Goal: Obtain resource: Obtain resource

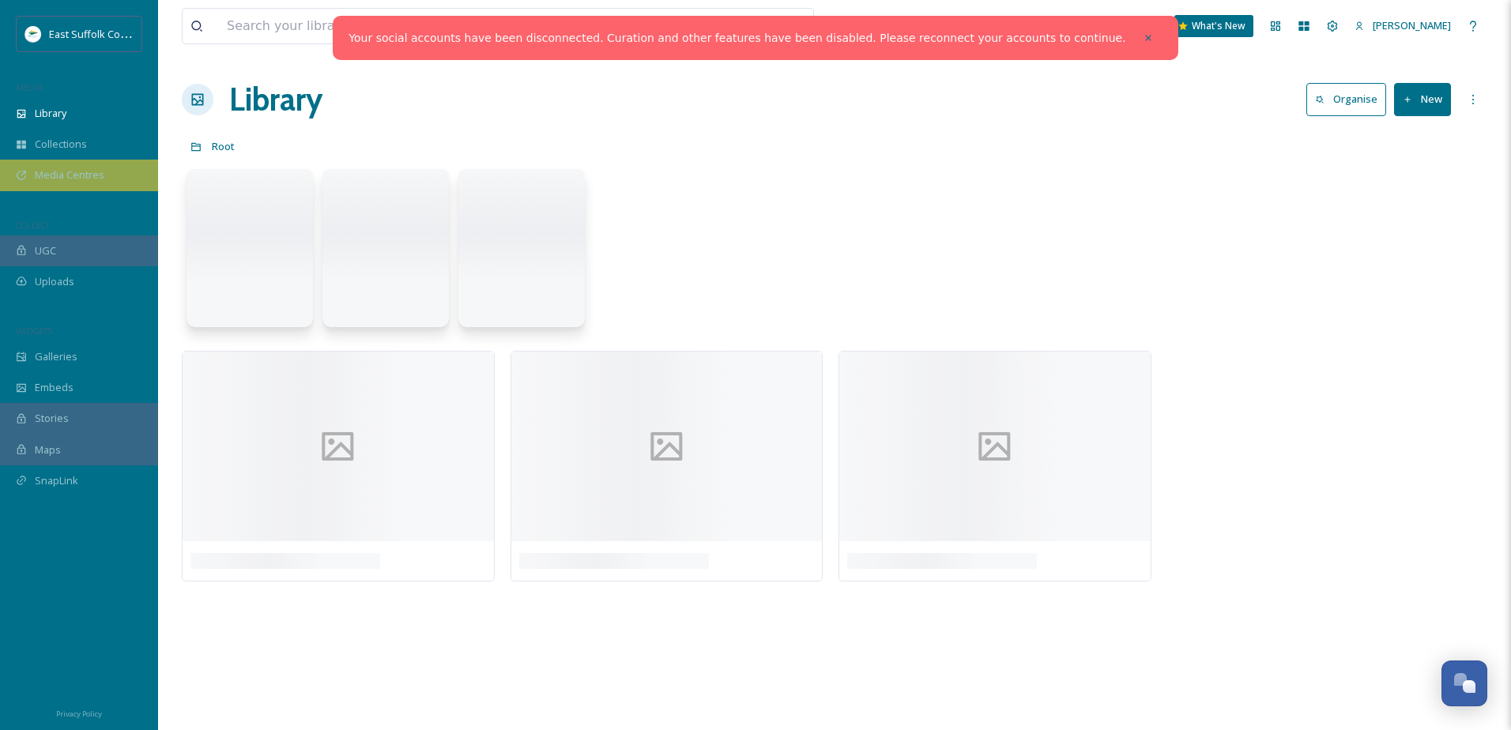
click at [110, 183] on div "Media Centres" at bounding box center [79, 175] width 158 height 31
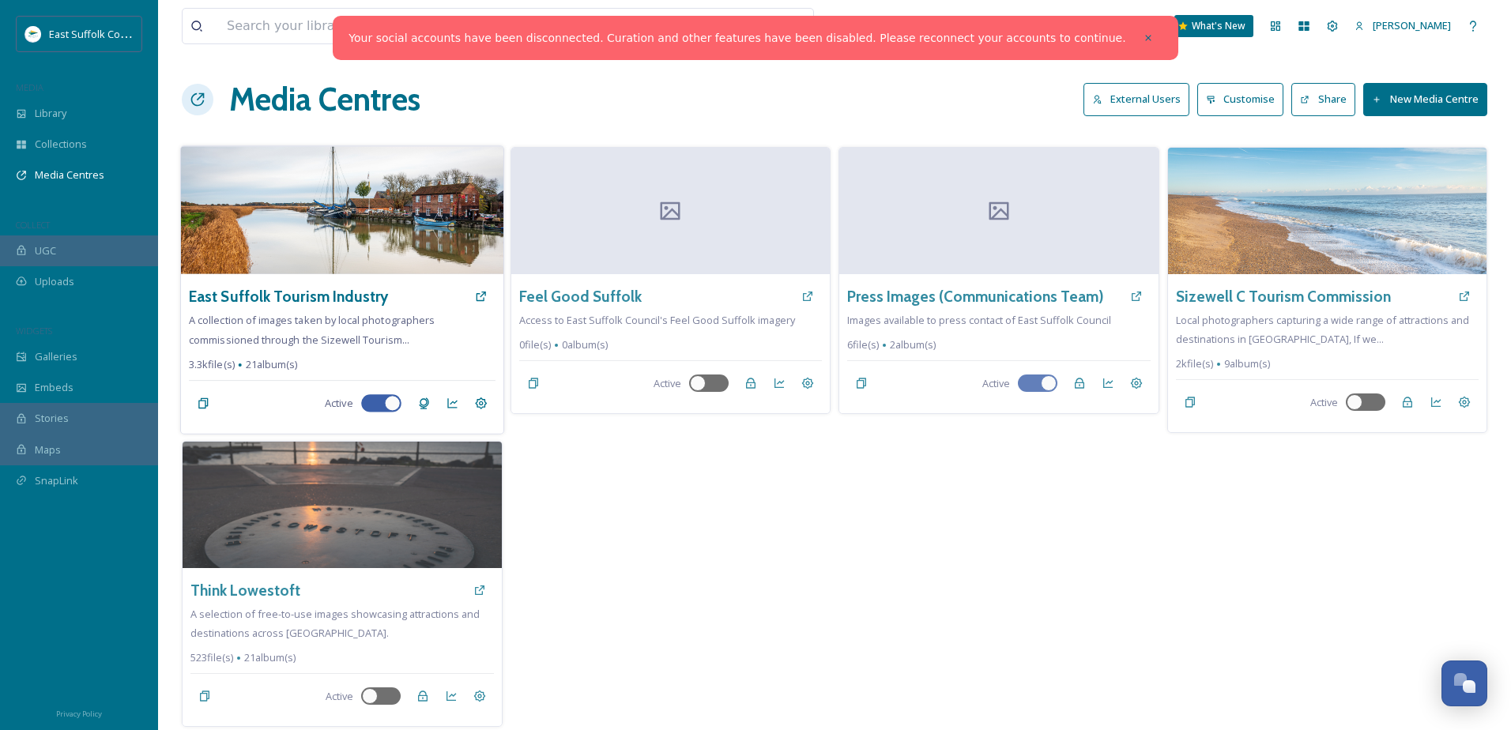
click at [373, 309] on div "East Suffolk Tourism Industry" at bounding box center [342, 296] width 306 height 28
click at [413, 340] on div "East Suffolk Tourism Industry A collection of images taken by local photographe…" at bounding box center [342, 354] width 323 height 160
click at [317, 304] on h3 "East Suffolk Tourism Industry" at bounding box center [288, 296] width 199 height 23
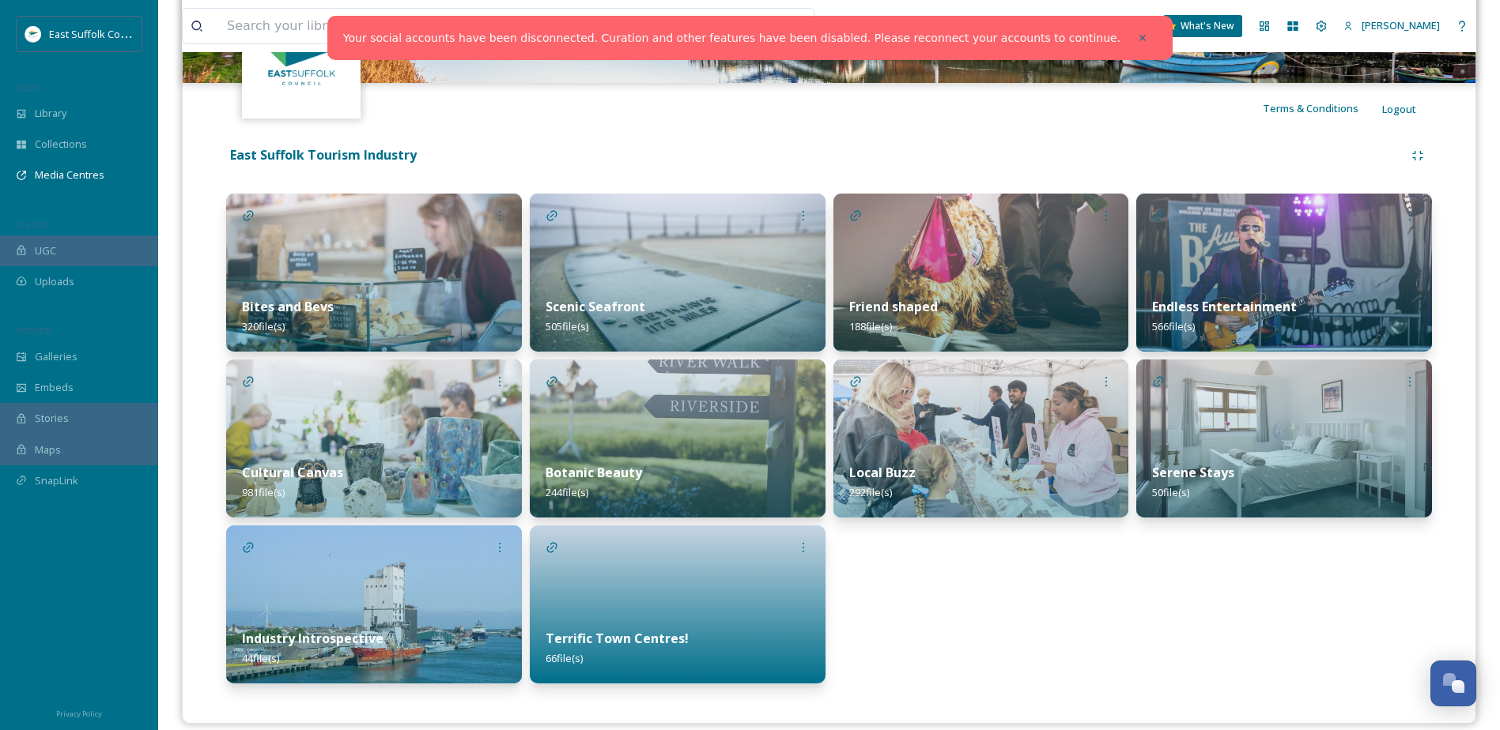
scroll to position [287, 0]
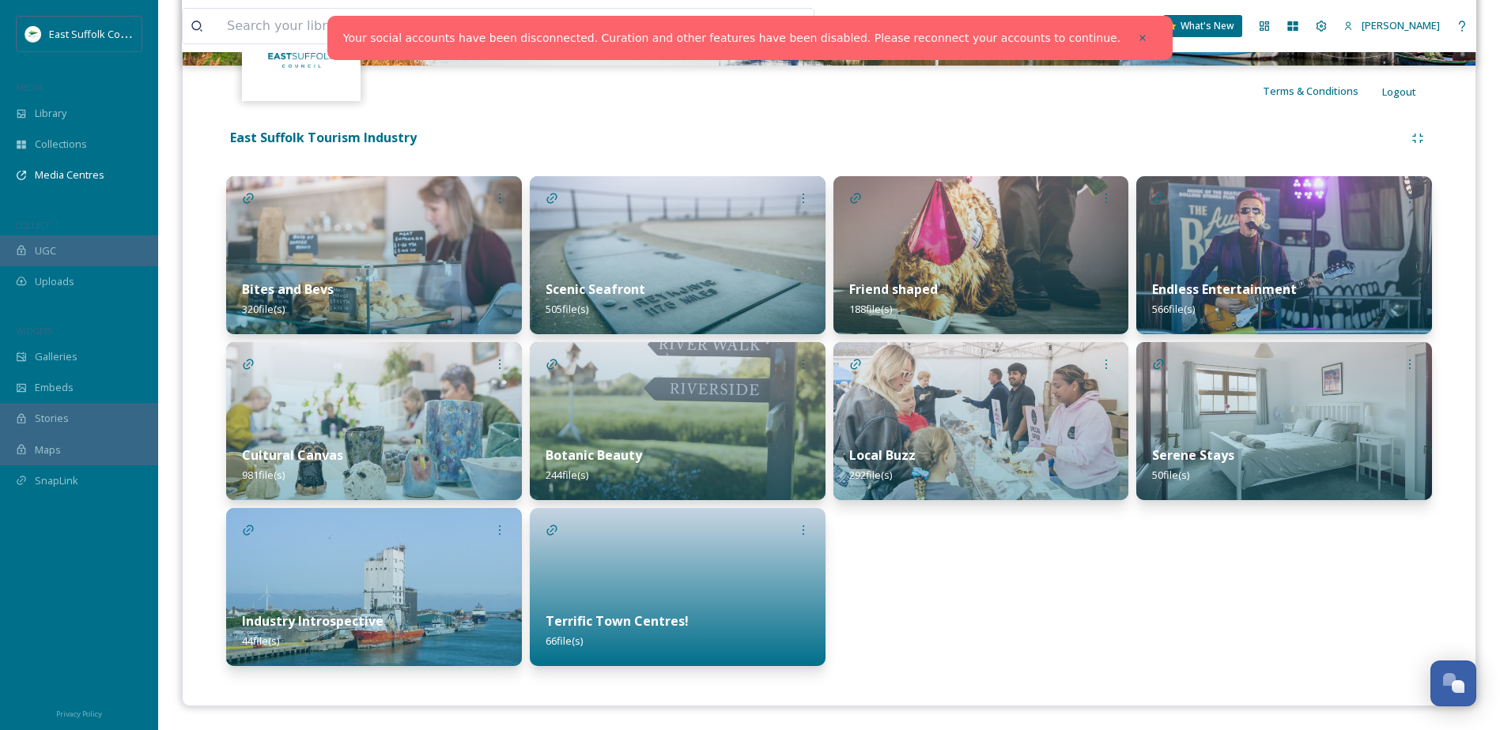
click at [410, 240] on img at bounding box center [374, 255] width 296 height 158
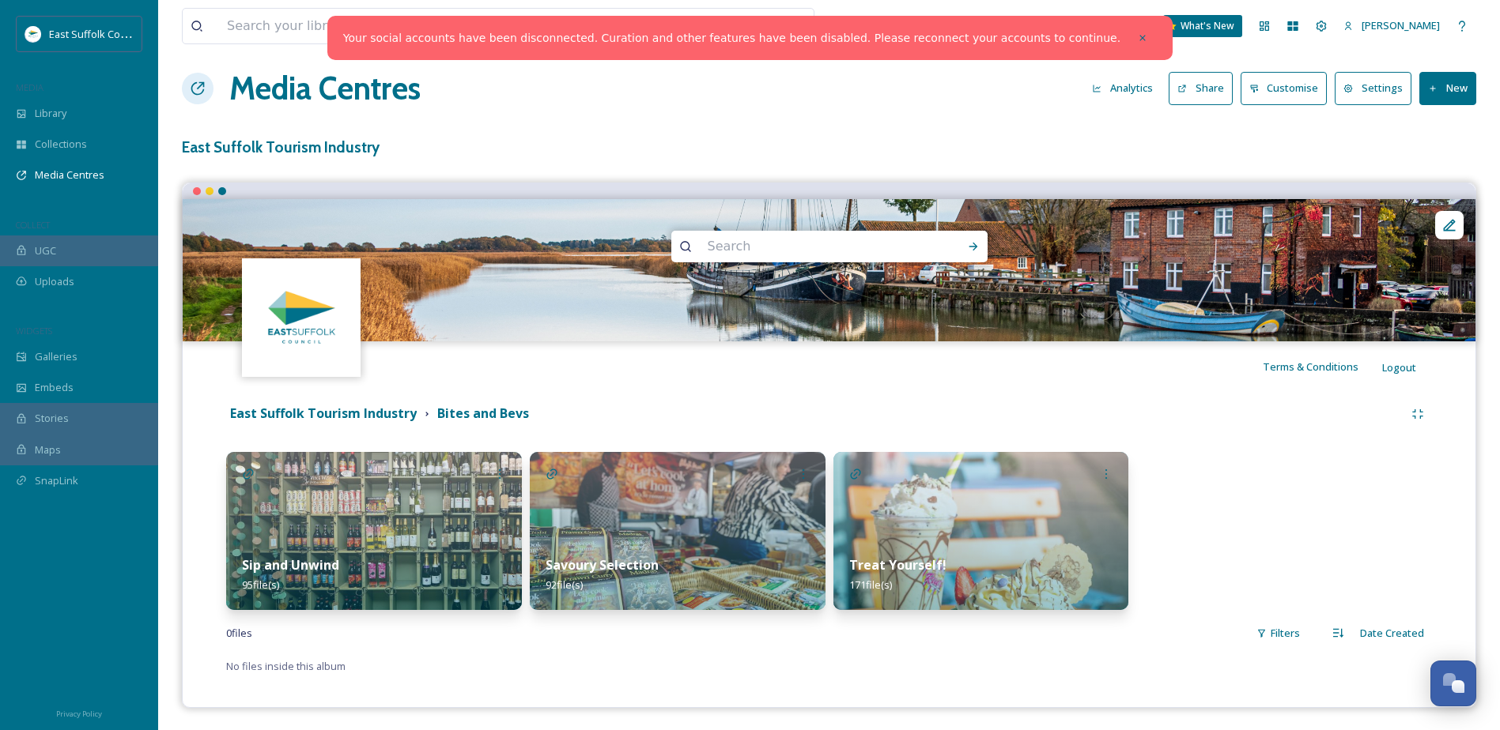
scroll to position [13, 0]
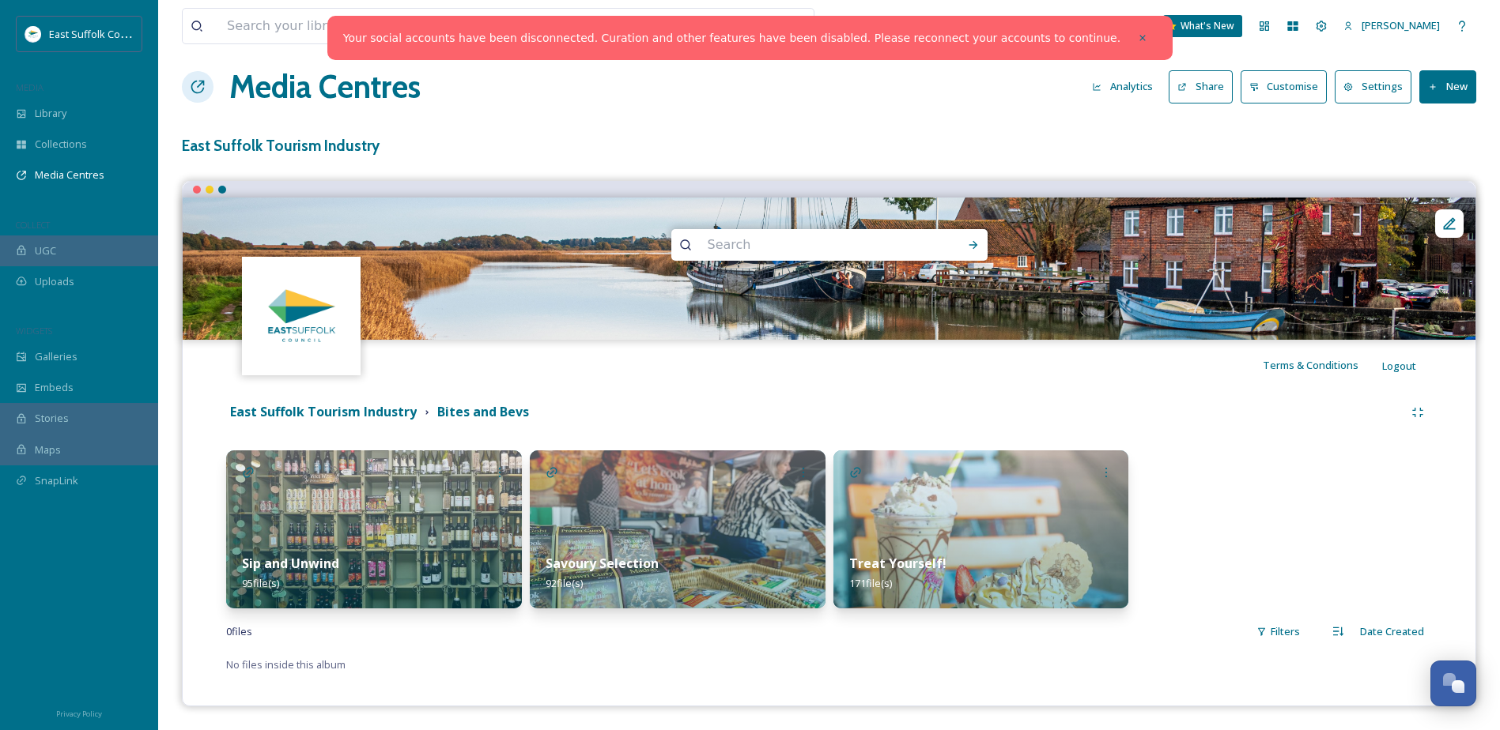
click at [333, 511] on img at bounding box center [374, 530] width 296 height 158
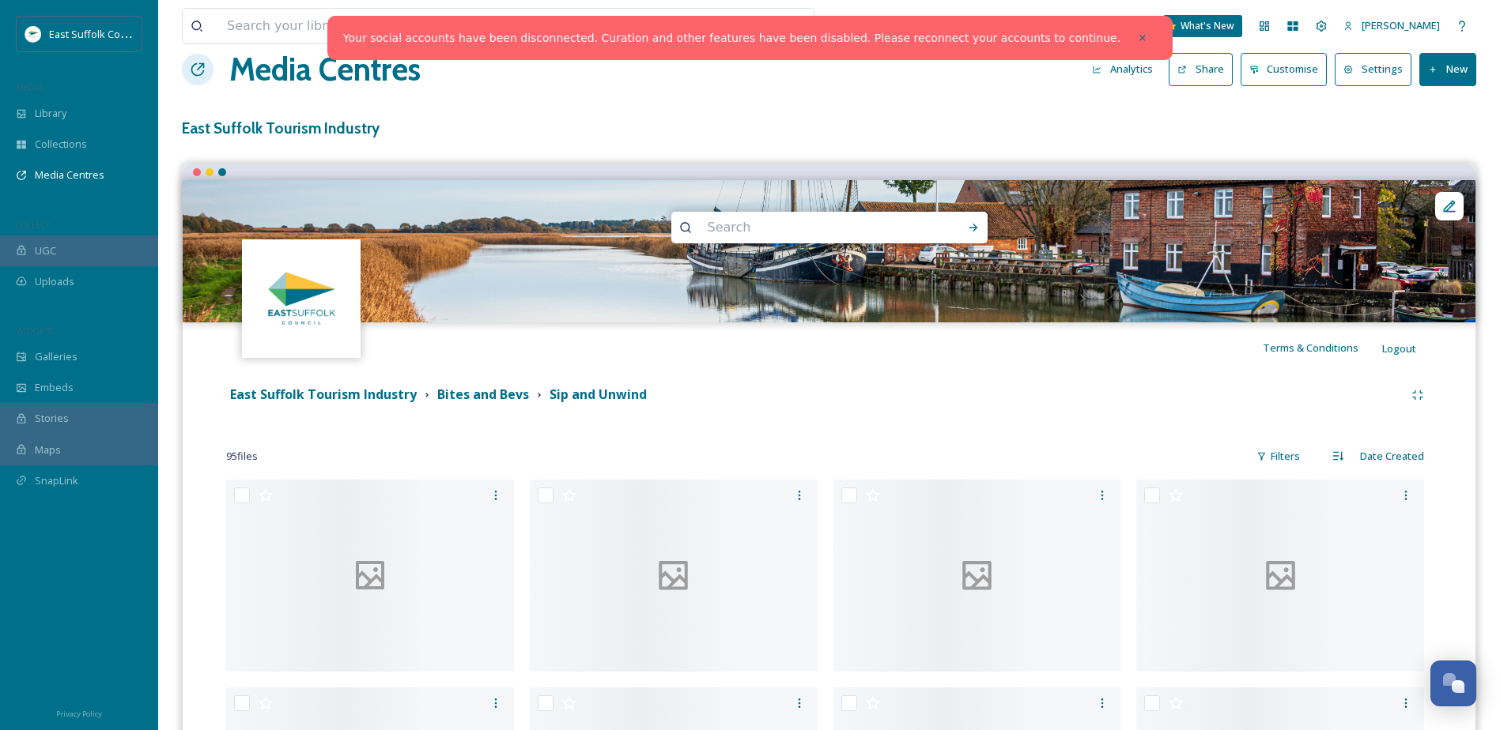
scroll to position [158, 0]
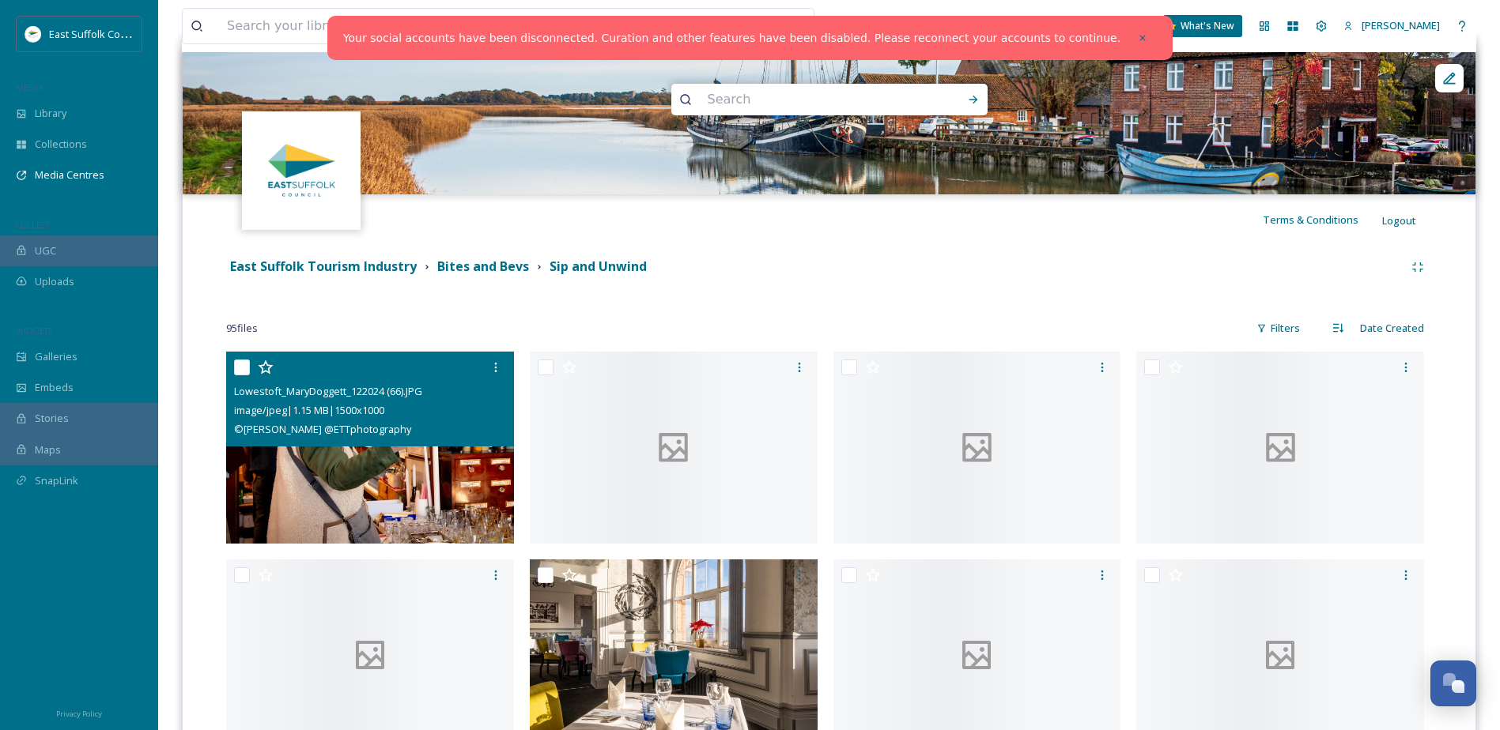
click at [417, 458] on img at bounding box center [370, 448] width 288 height 192
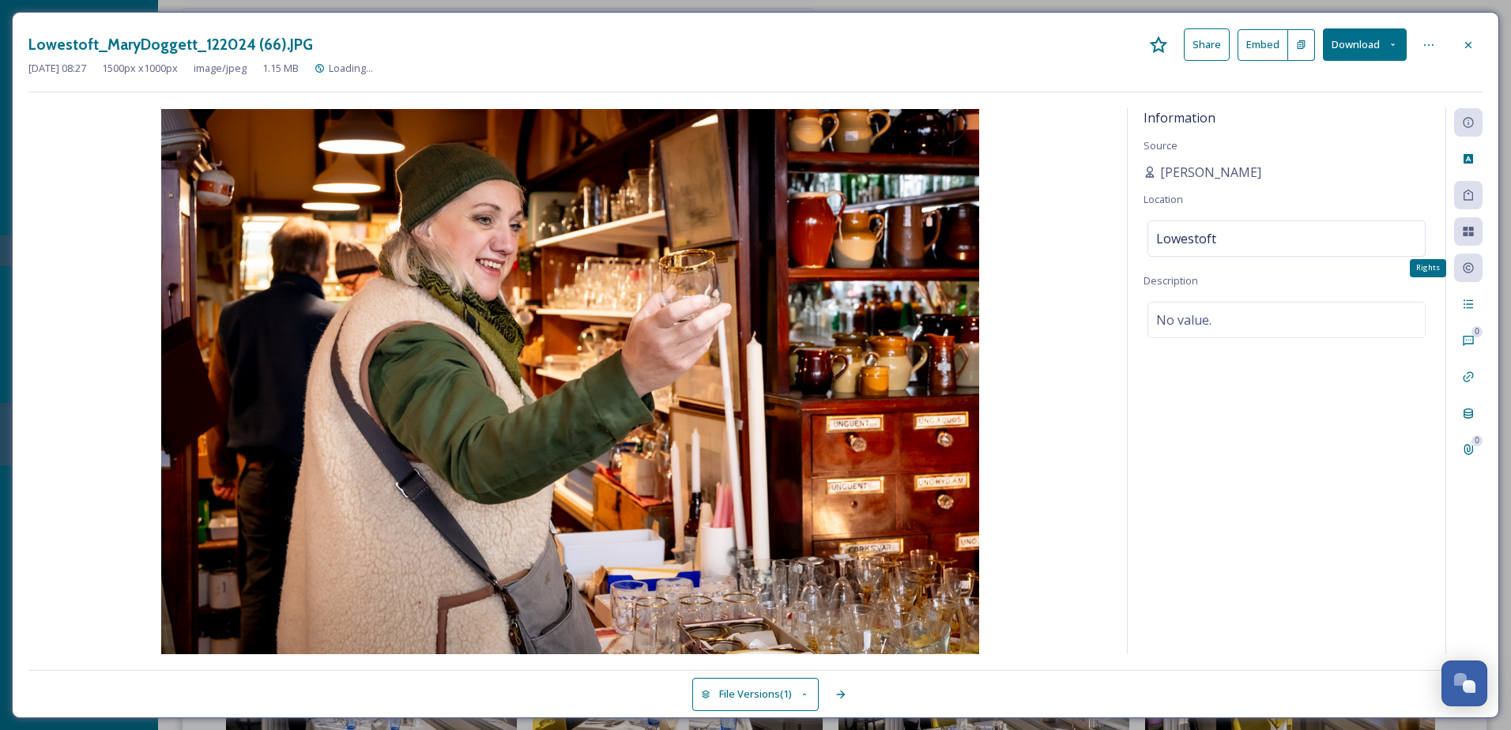
click at [1462, 273] on icon at bounding box center [1468, 268] width 13 height 13
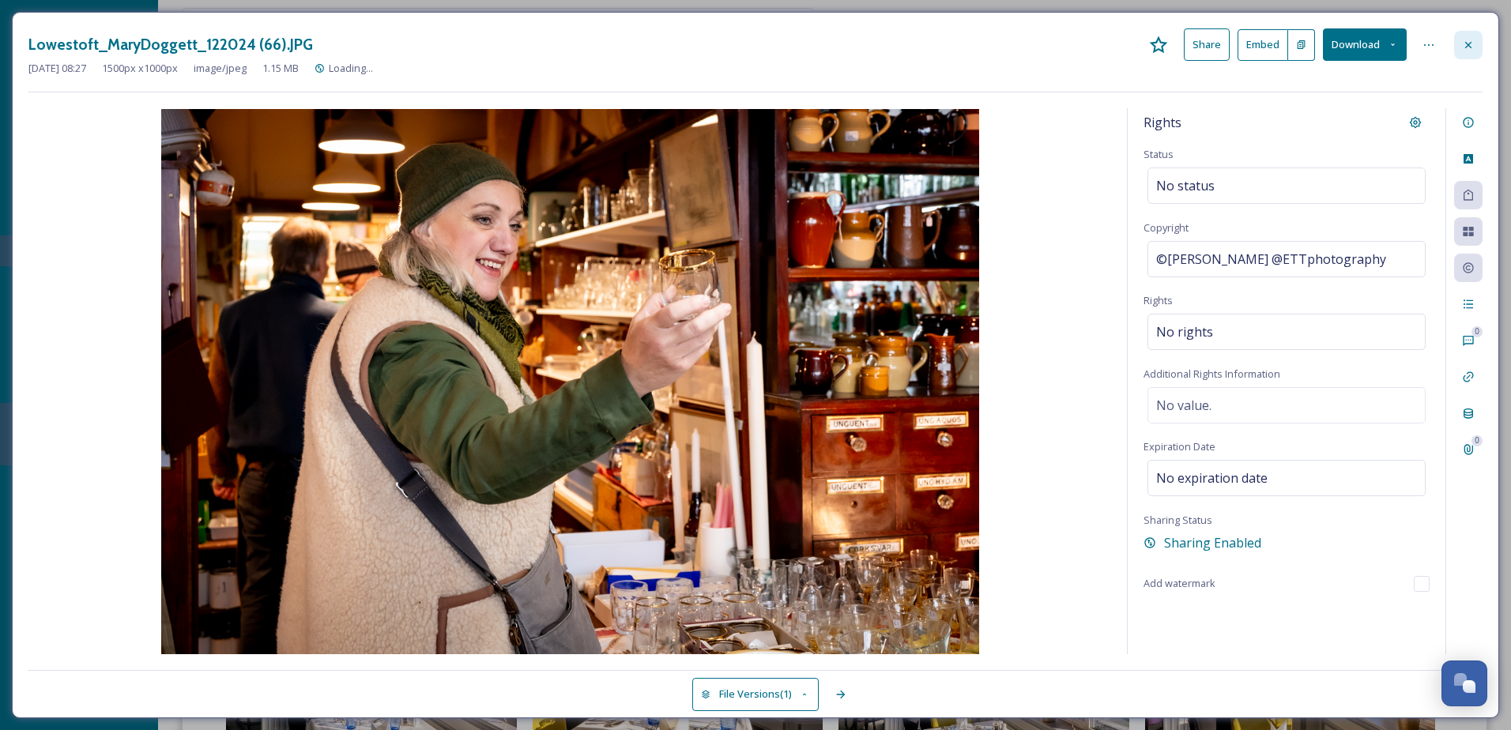
click at [1465, 51] on icon at bounding box center [1468, 45] width 13 height 13
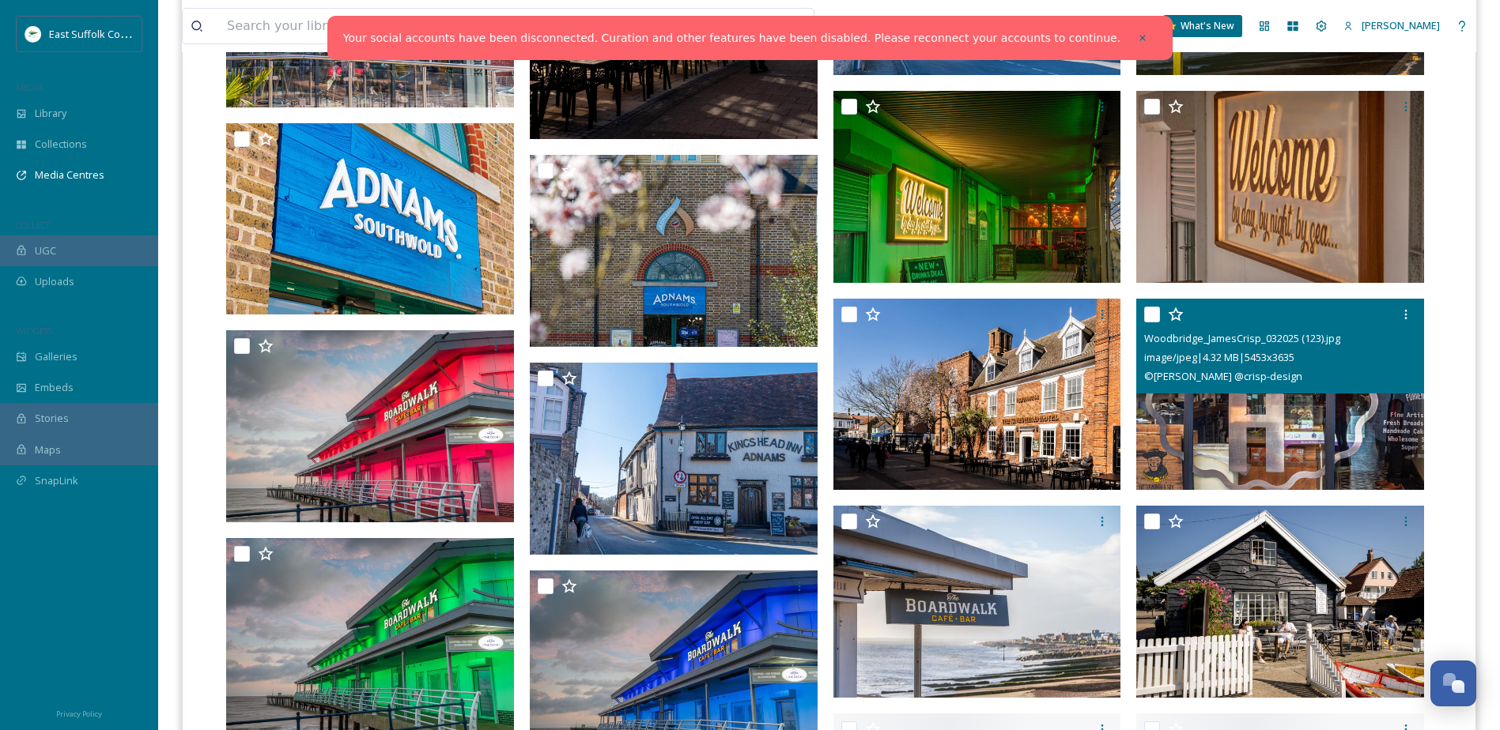
scroll to position [1976, 0]
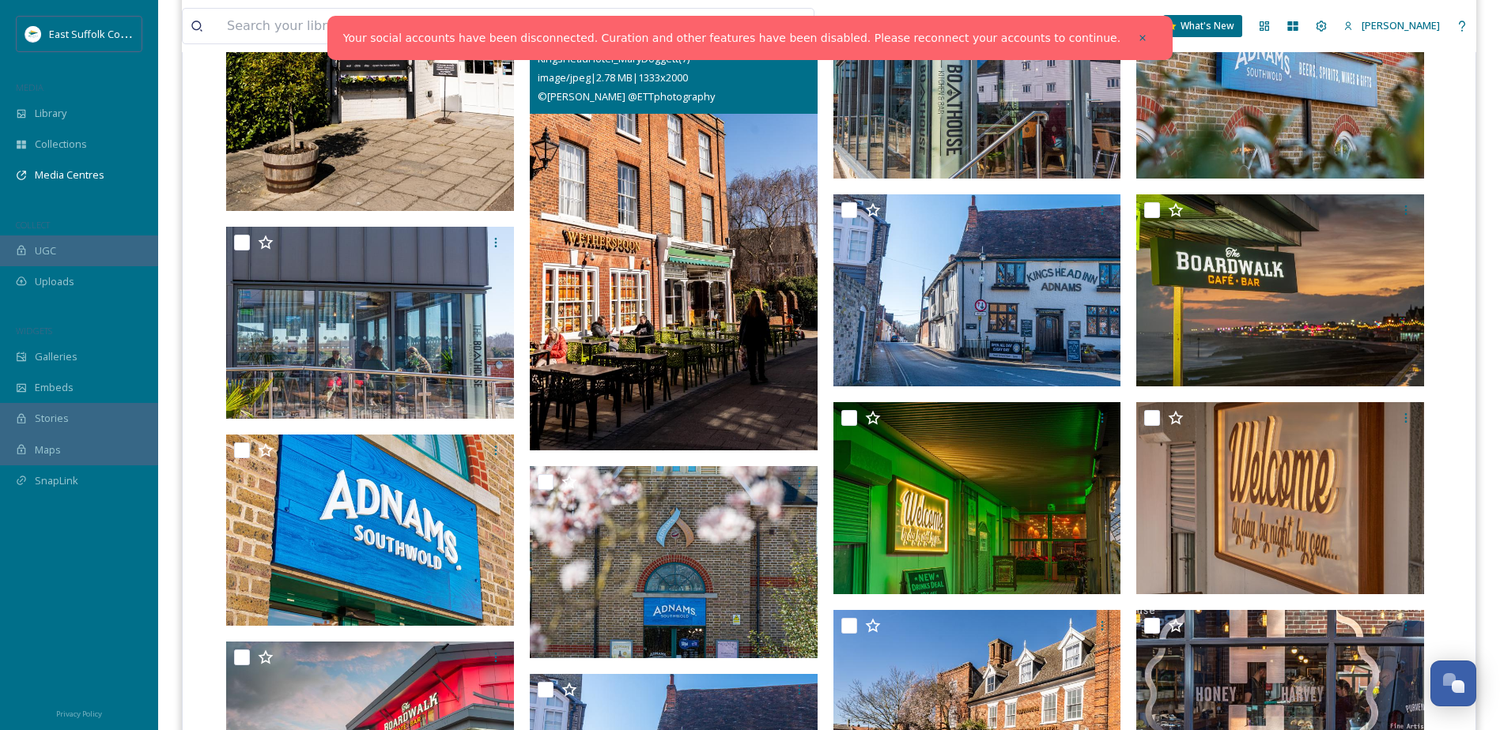
click at [629, 323] on img at bounding box center [674, 235] width 288 height 432
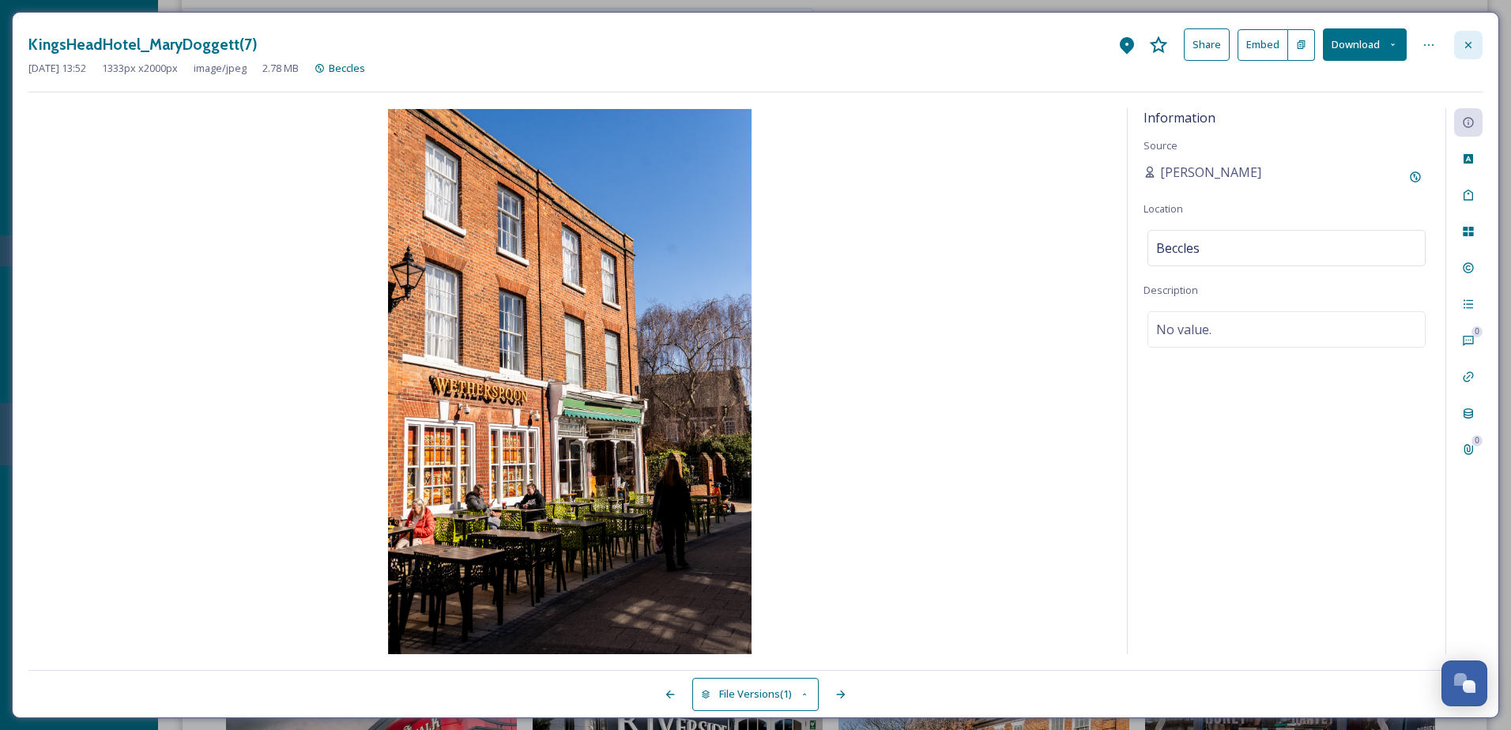
click at [1462, 36] on div at bounding box center [1469, 45] width 28 height 28
